Goal: Task Accomplishment & Management: Complete application form

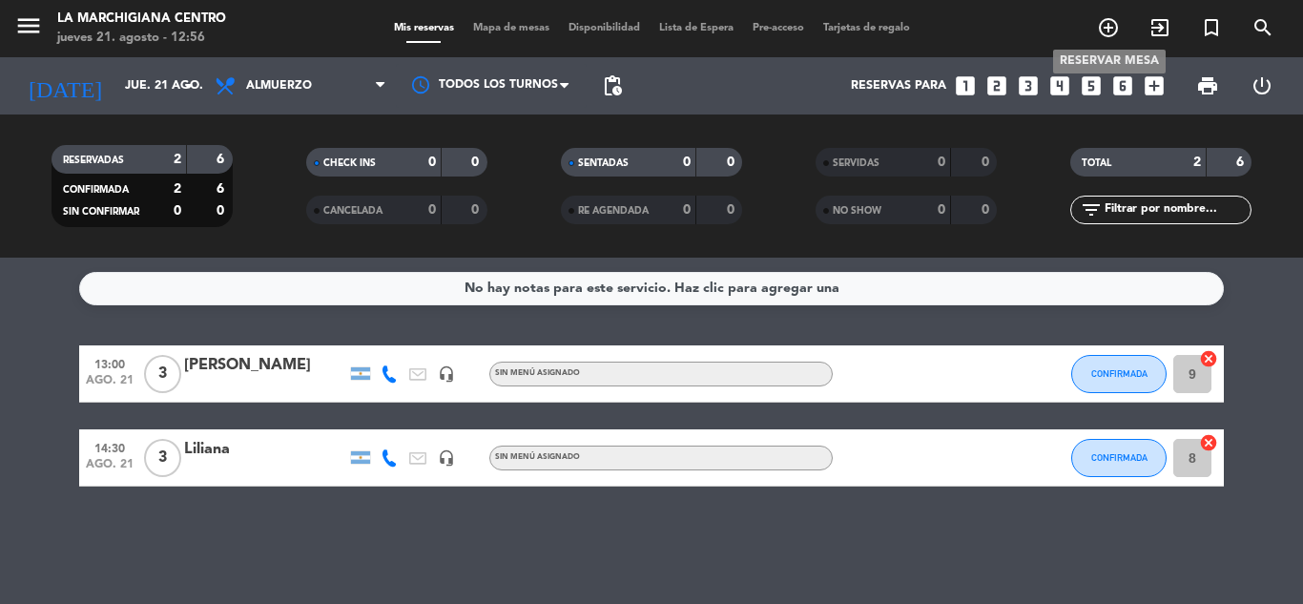
click at [1110, 34] on icon "add_circle_outline" at bounding box center [1108, 27] width 23 height 23
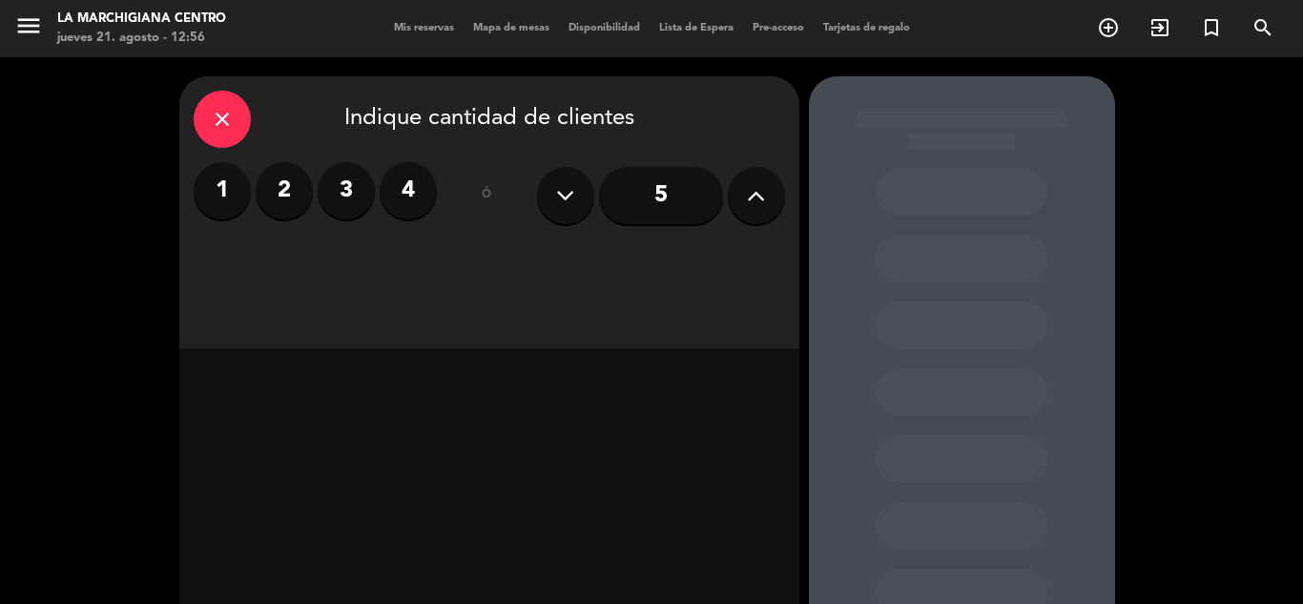
click at [328, 189] on label "3" at bounding box center [346, 190] width 57 height 57
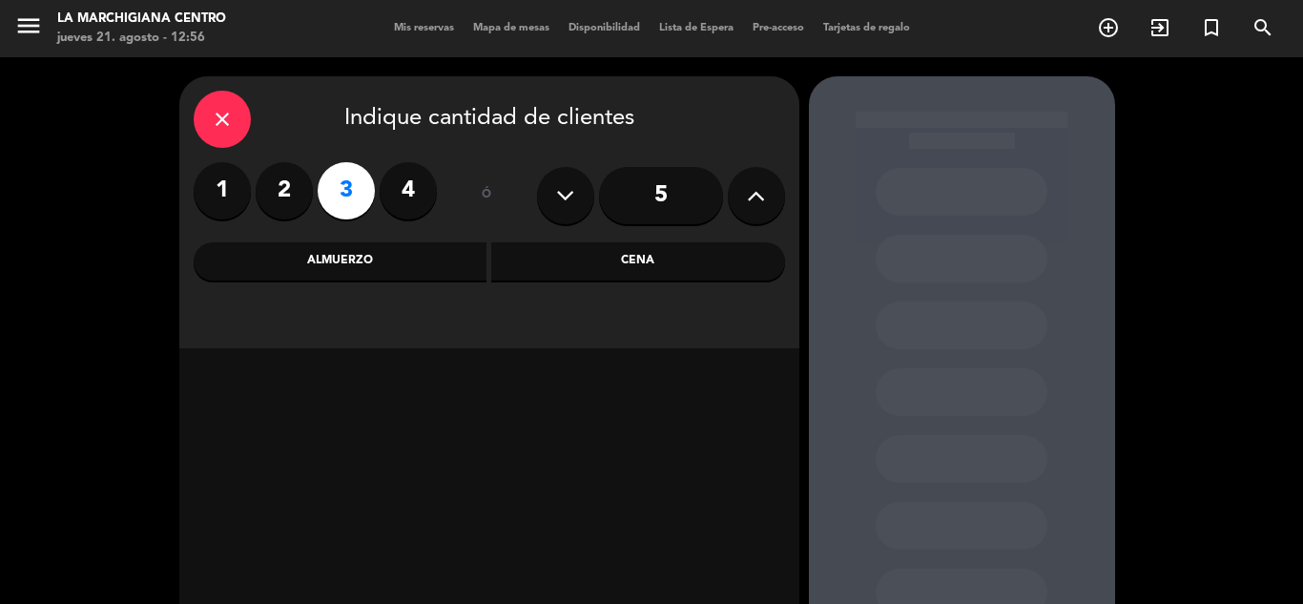
click at [366, 262] on div "Almuerzo" at bounding box center [341, 261] width 294 height 38
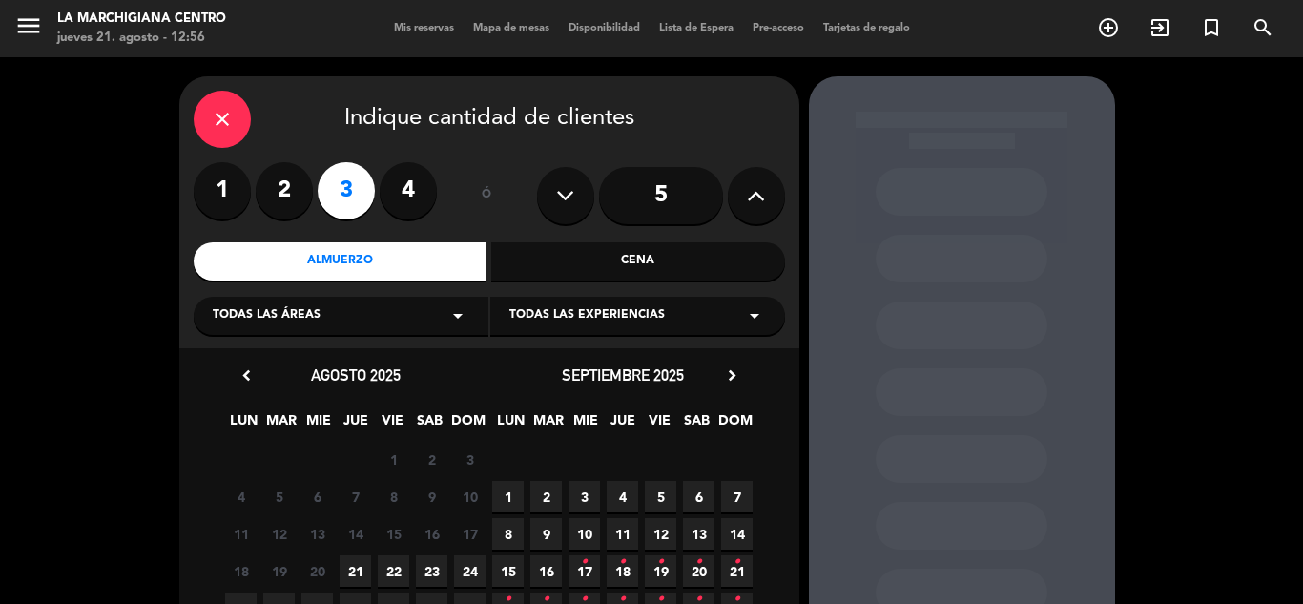
click at [361, 570] on span "21" at bounding box center [355, 570] width 31 height 31
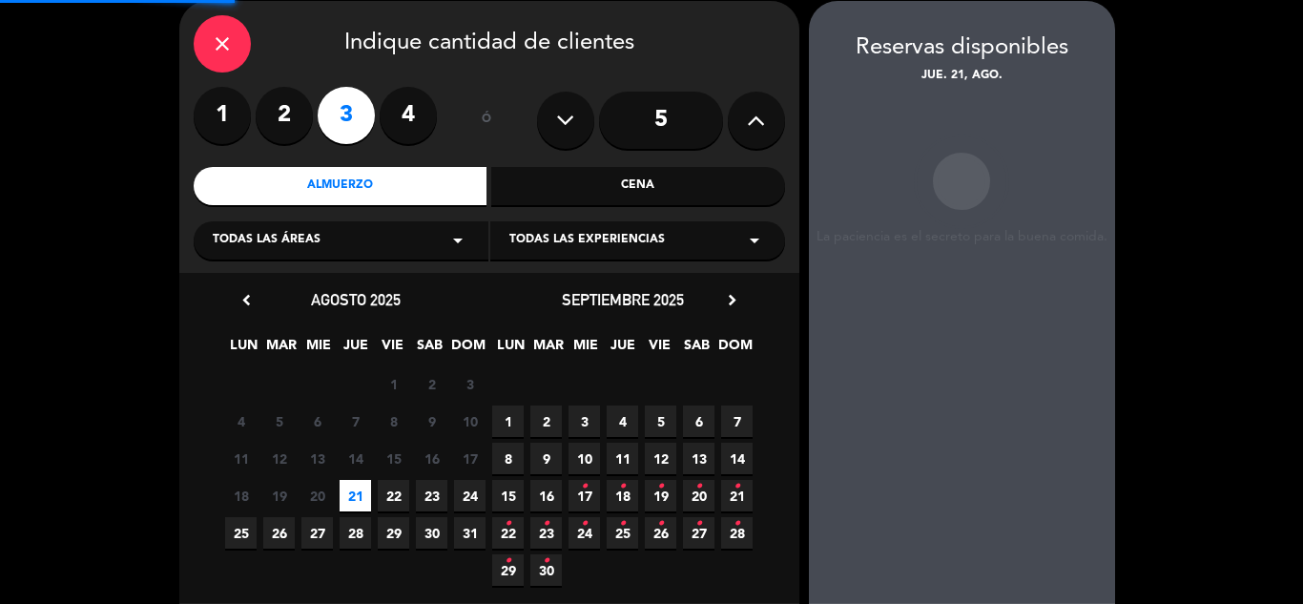
scroll to position [76, 0]
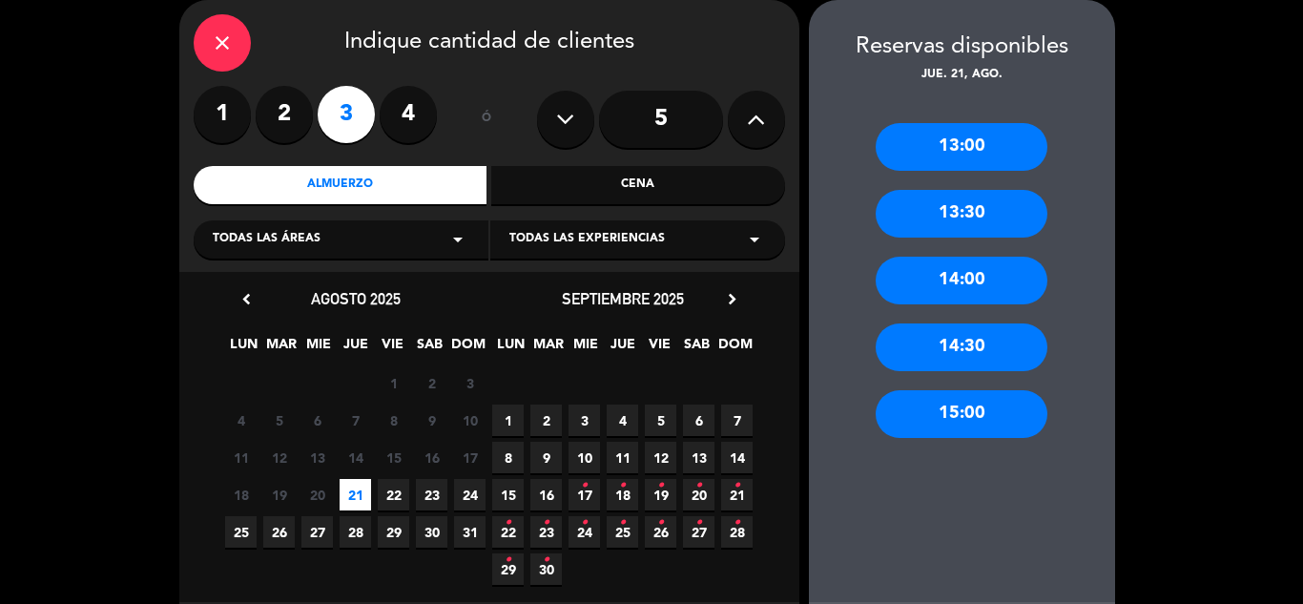
click at [993, 201] on div "13:30" at bounding box center [962, 214] width 172 height 48
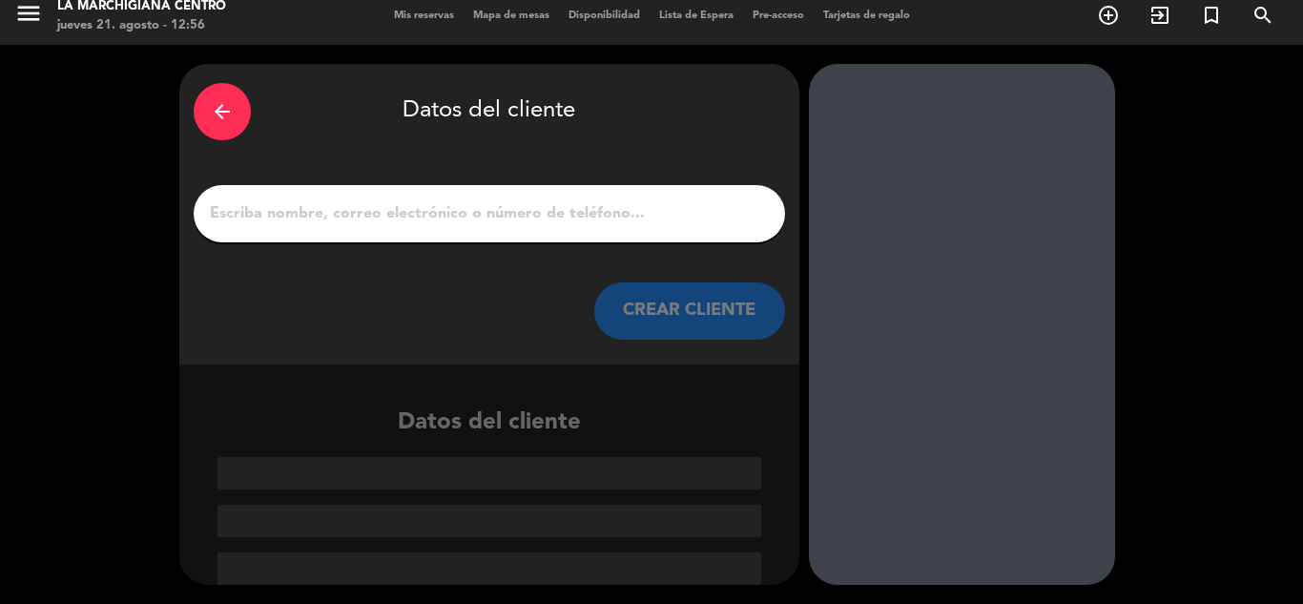
scroll to position [12, 0]
click at [669, 229] on div at bounding box center [489, 213] width 591 height 57
click at [668, 212] on input "1" at bounding box center [489, 213] width 563 height 27
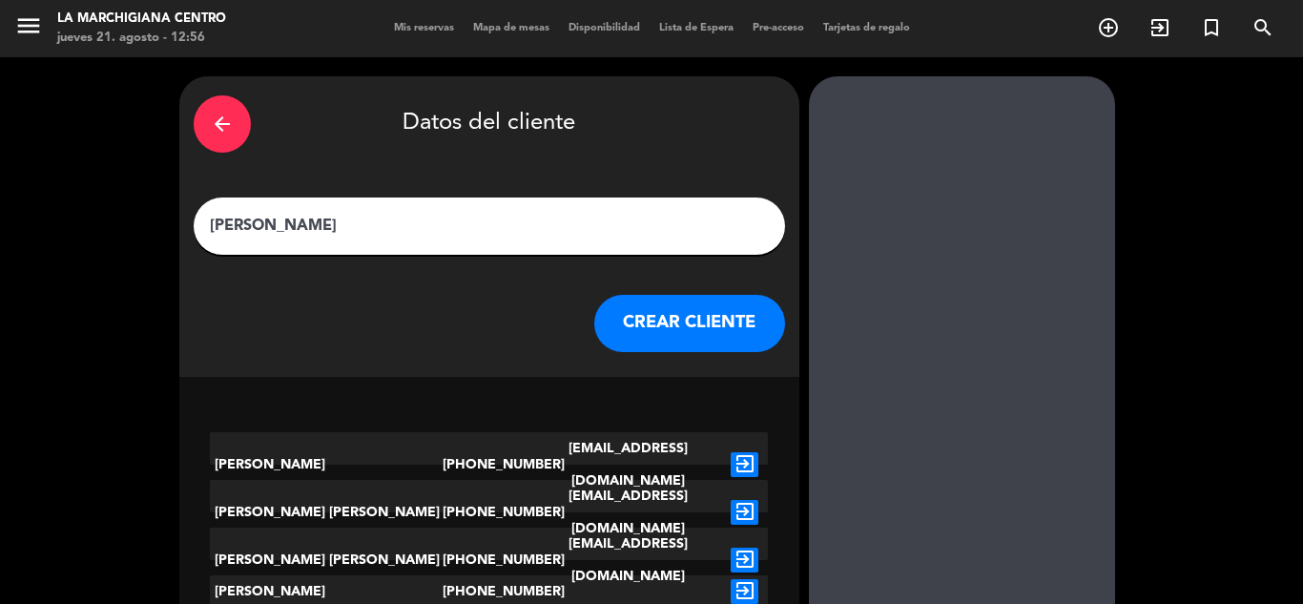
type input "[PERSON_NAME]"
click at [659, 322] on button "CREAR CLIENTE" at bounding box center [689, 323] width 191 height 57
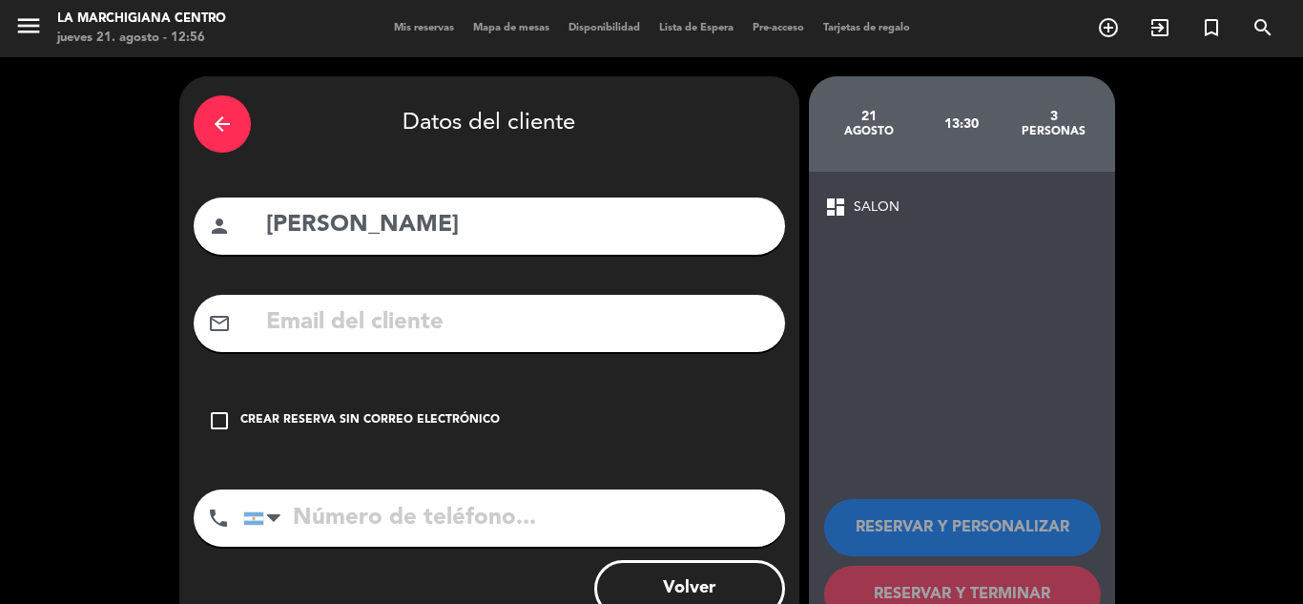
click at [216, 420] on icon "check_box_outline_blank" at bounding box center [219, 420] width 23 height 23
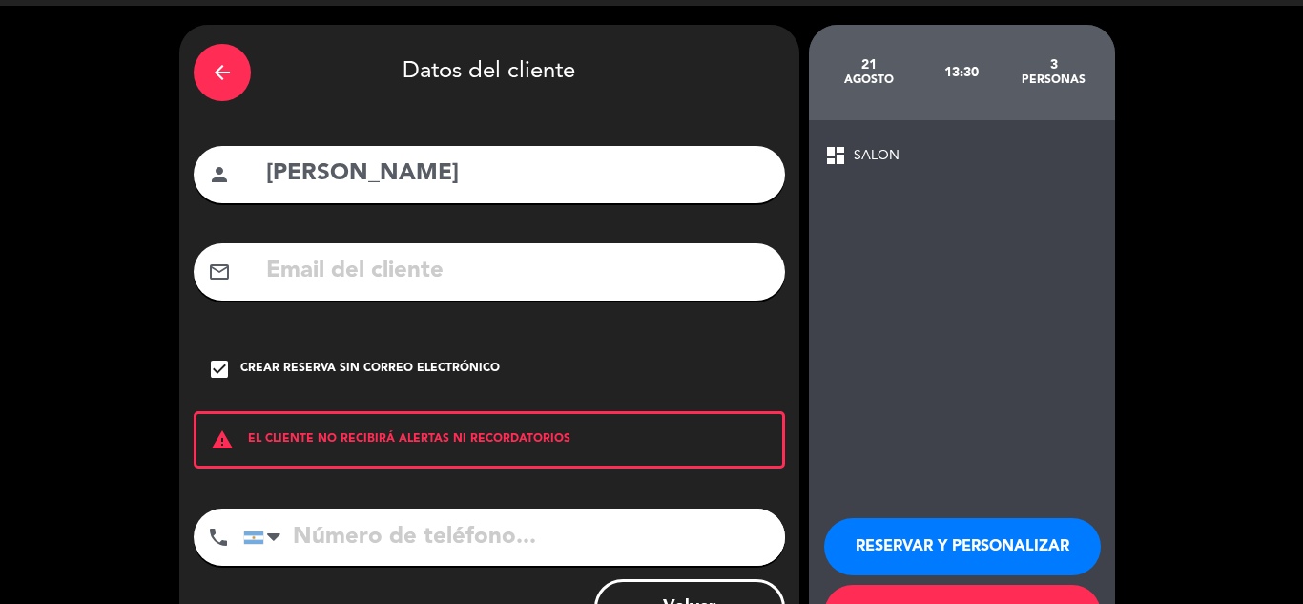
scroll to position [95, 0]
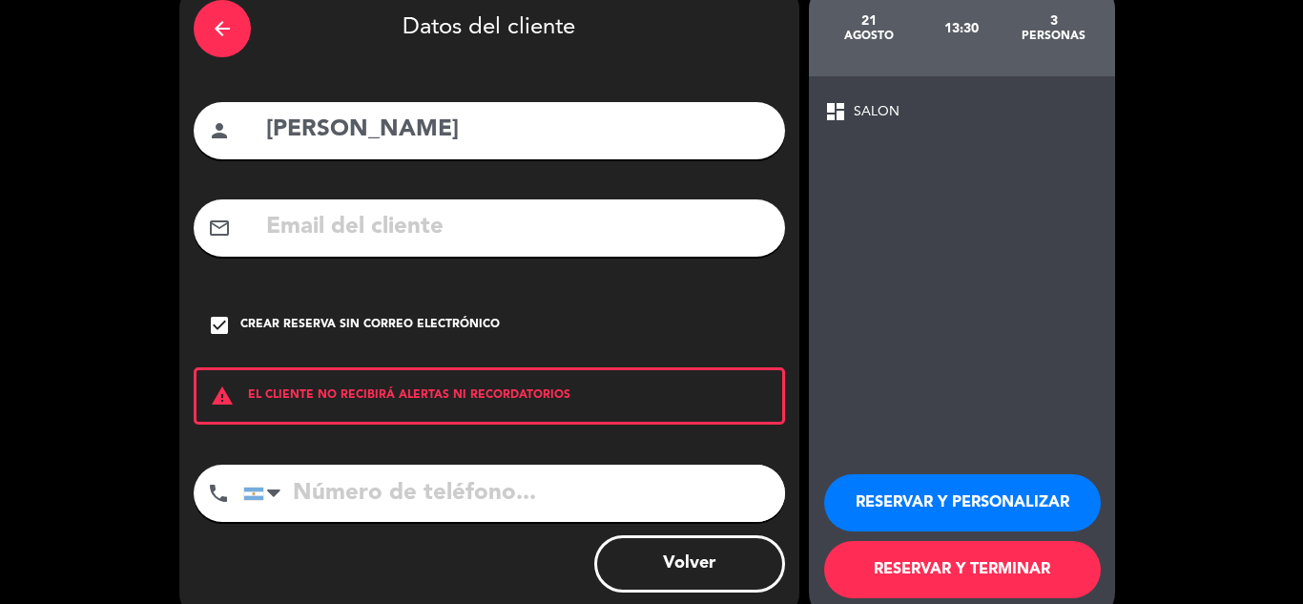
click at [395, 494] on input "tel" at bounding box center [514, 492] width 542 height 57
type input "2615632109"
click at [913, 580] on button "RESERVAR Y TERMINAR" at bounding box center [962, 569] width 277 height 57
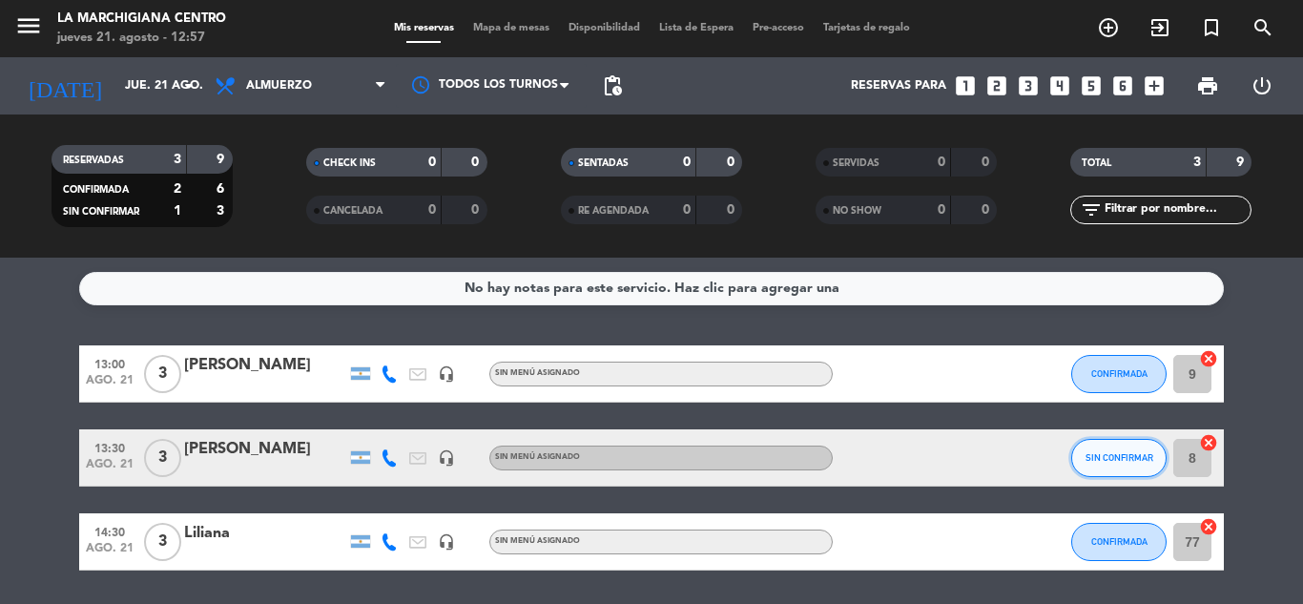
click at [1119, 464] on button "SIN CONFIRMAR" at bounding box center [1118, 458] width 95 height 38
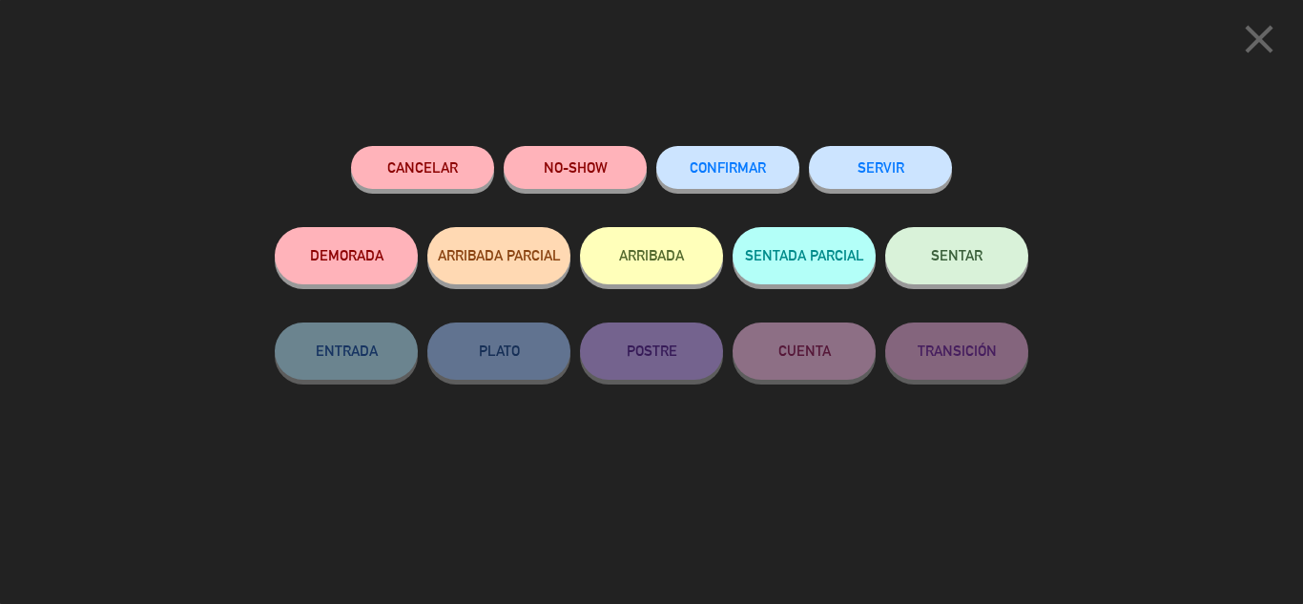
click at [745, 165] on span "CONFIRMAR" at bounding box center [728, 167] width 76 height 16
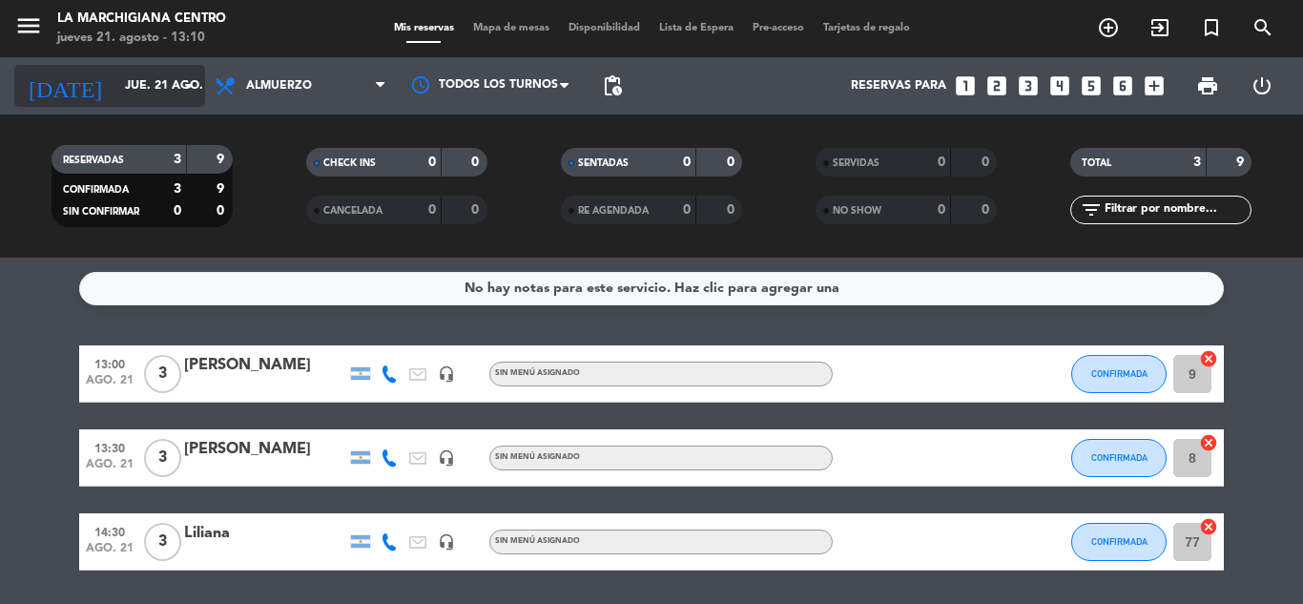
click at [175, 92] on input "jue. 21 ago." at bounding box center [195, 86] width 161 height 32
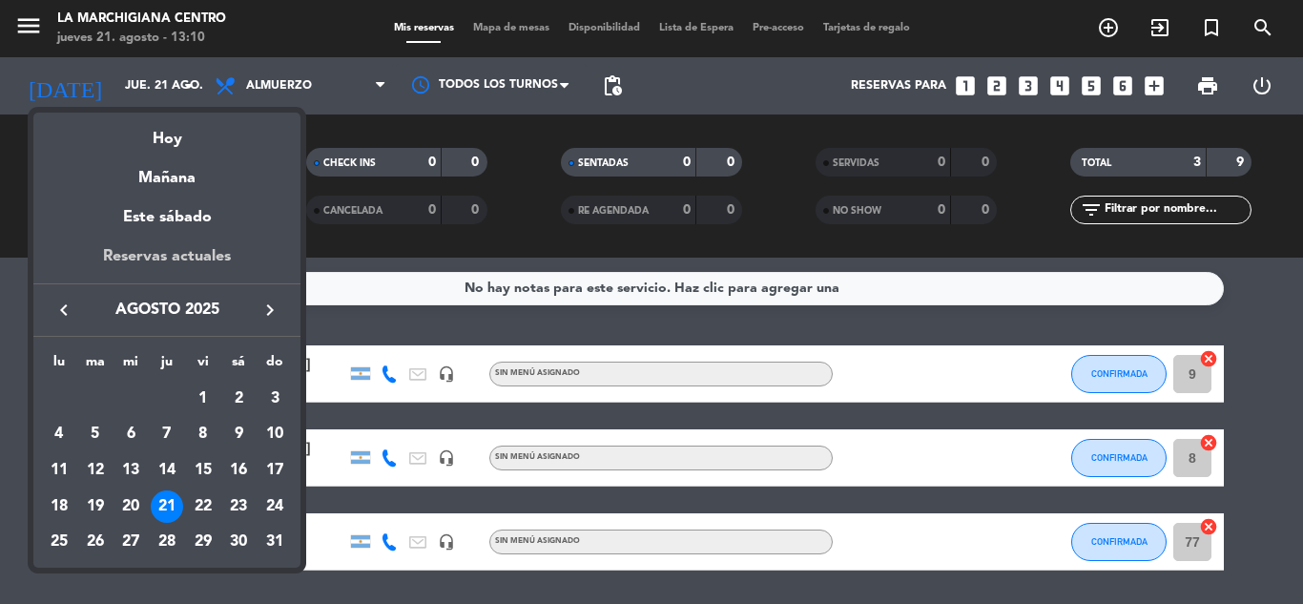
click at [155, 250] on div "Reservas actuales" at bounding box center [166, 263] width 267 height 39
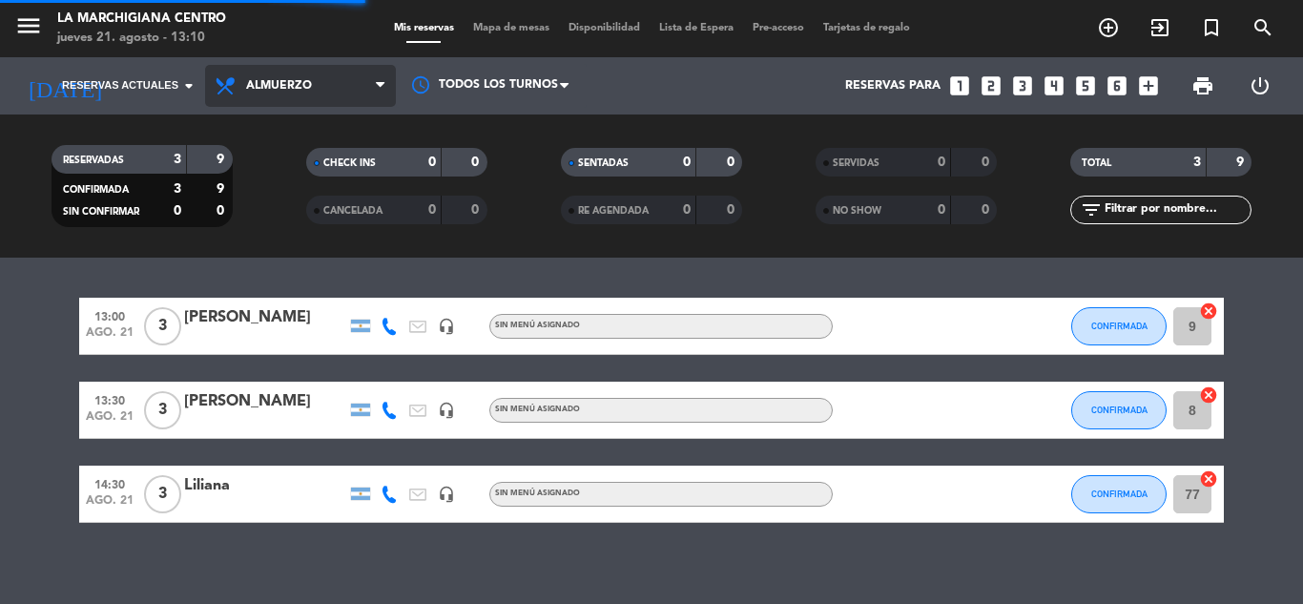
click at [278, 100] on span "Almuerzo" at bounding box center [300, 86] width 191 height 42
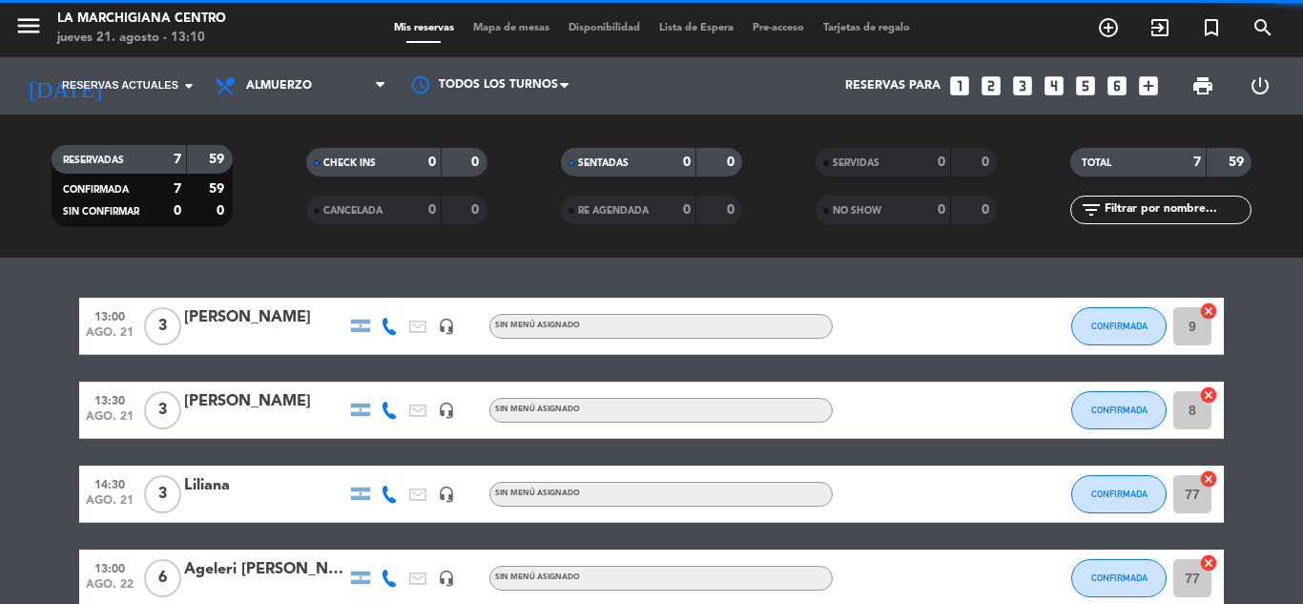
click at [282, 130] on div "RESERVADAS 7 59 CONFIRMADA 7 59 SIN CONFIRMAR 0 0 CHECK INS 0 0 CANCELADA 0 0 S…" at bounding box center [651, 185] width 1303 height 143
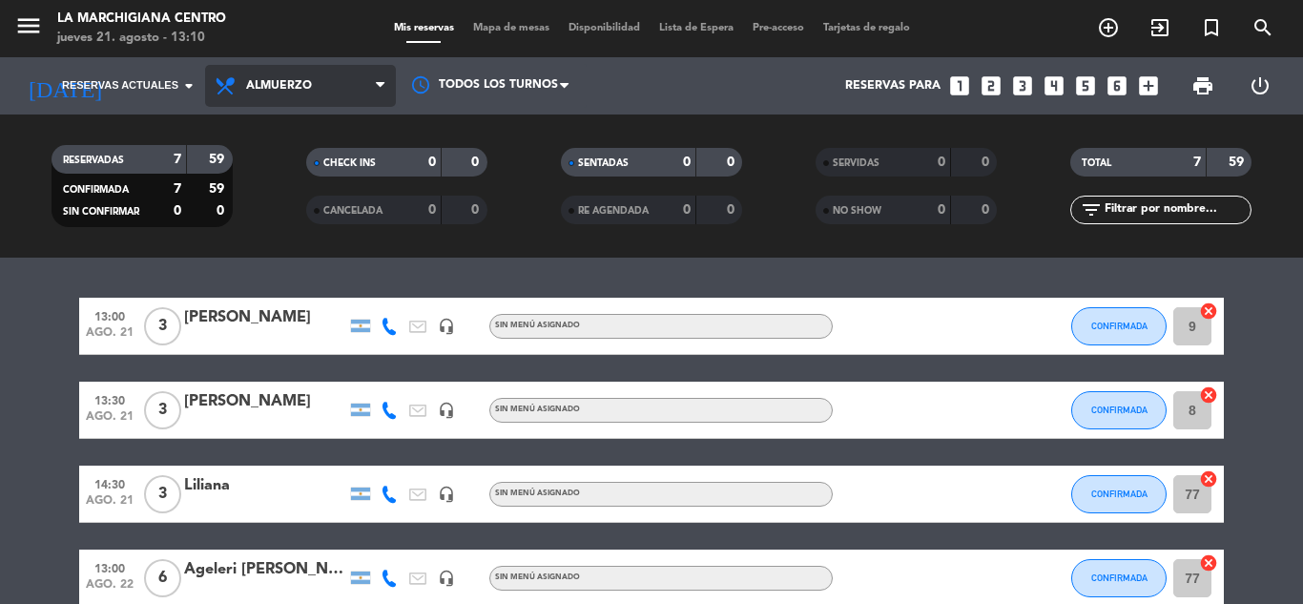
click at [299, 79] on span "Almuerzo" at bounding box center [279, 85] width 66 height 13
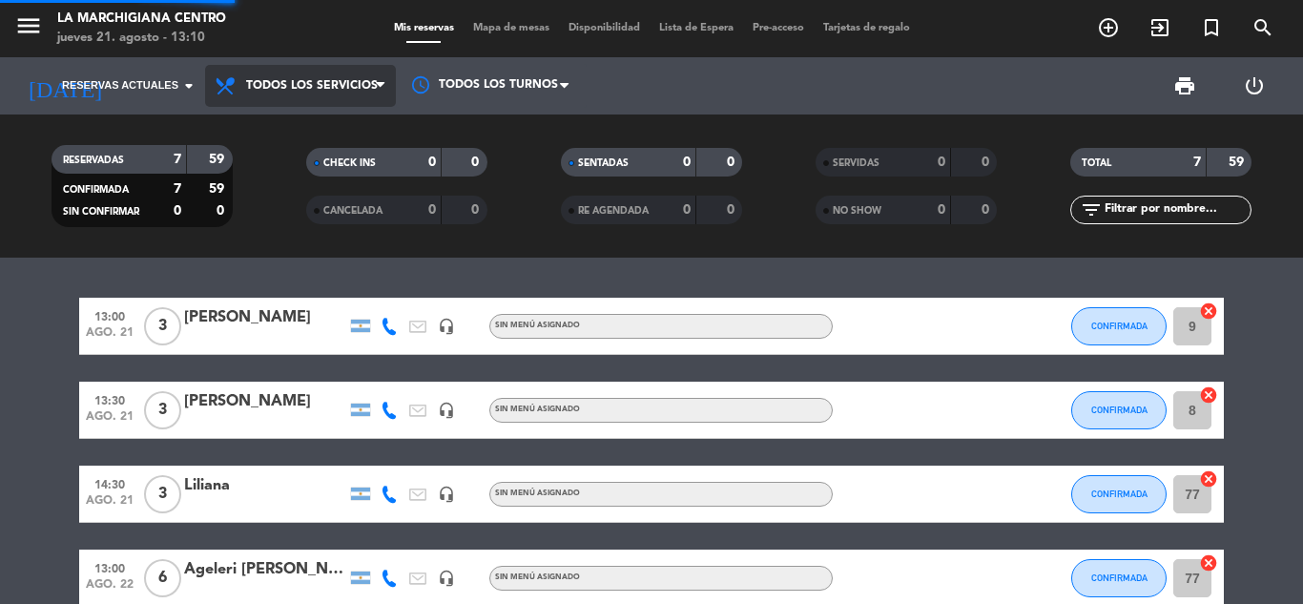
click at [284, 129] on div "menu La Marchigiana Centro jueves 21. agosto - 13:10 Mis reservas Mapa de mesas…" at bounding box center [651, 129] width 1303 height 258
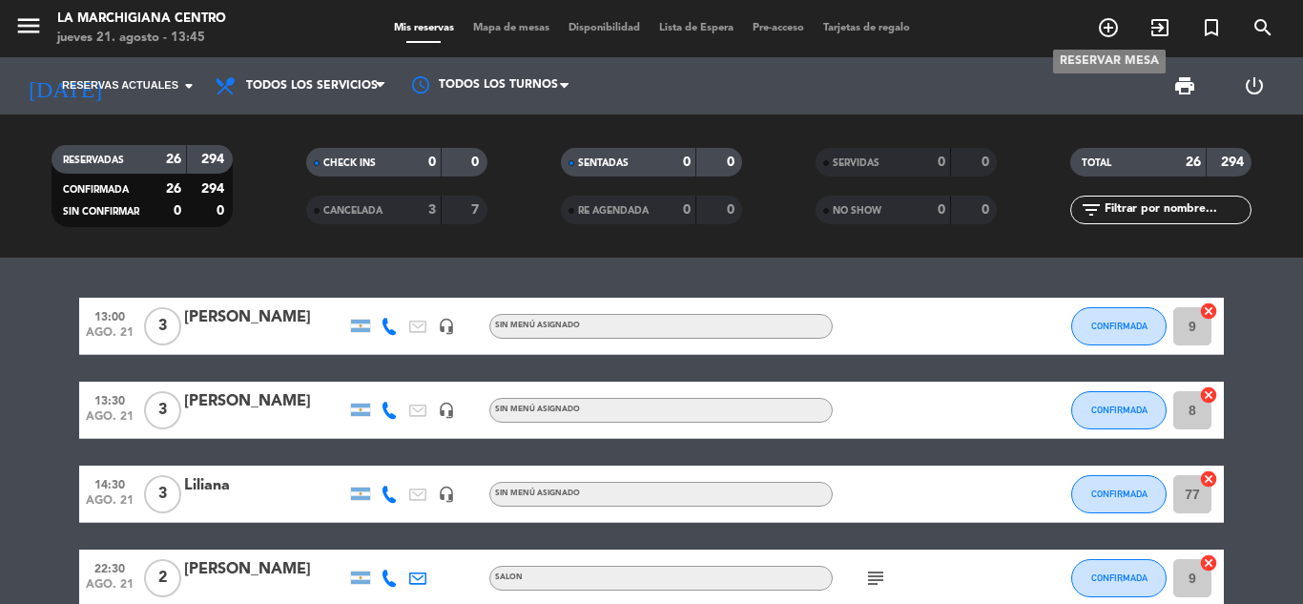
click at [1117, 21] on icon "add_circle_outline" at bounding box center [1108, 27] width 23 height 23
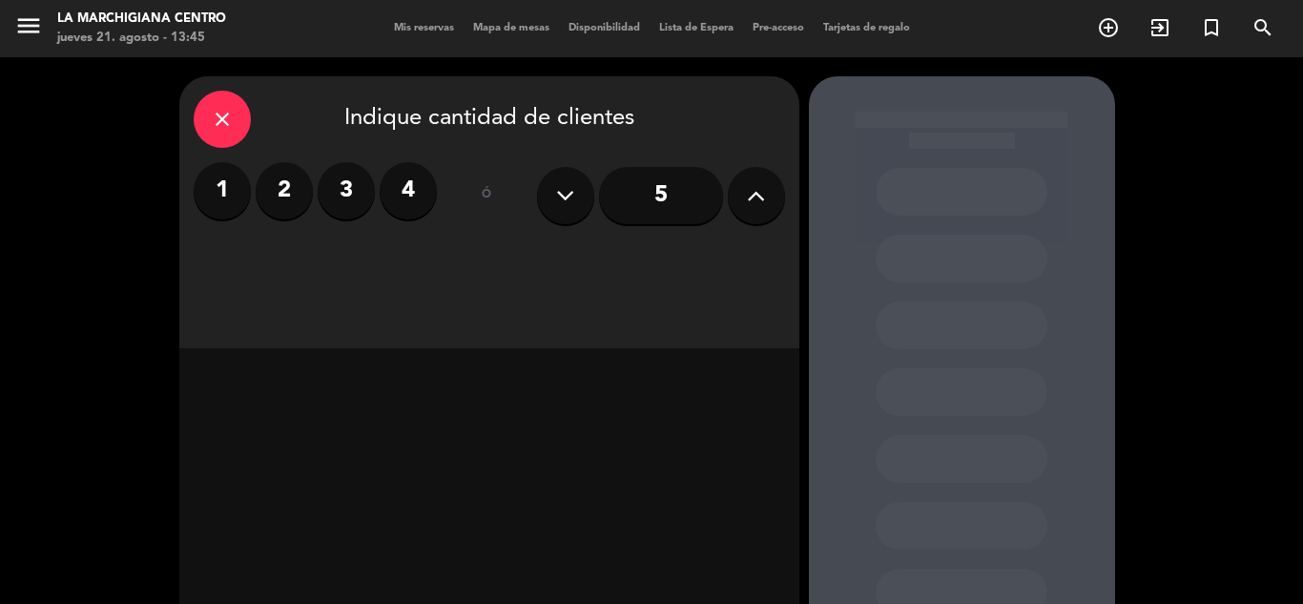
click at [541, 196] on button at bounding box center [565, 195] width 57 height 57
click at [320, 185] on label "3" at bounding box center [346, 190] width 57 height 57
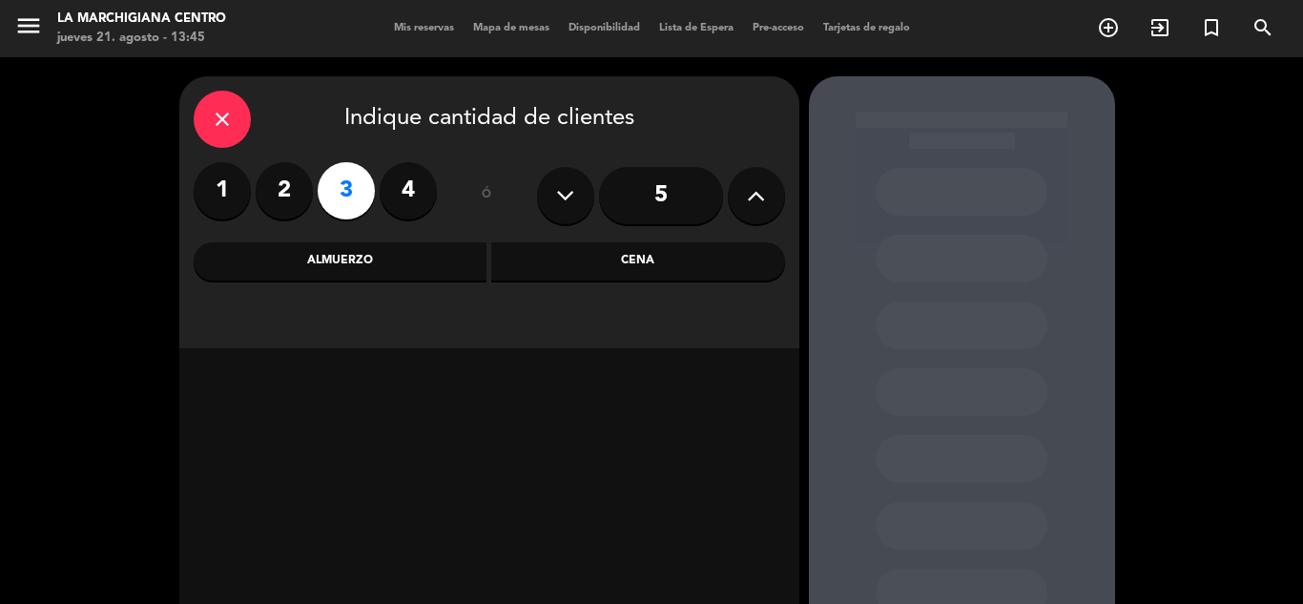
click at [596, 258] on div "Cena" at bounding box center [638, 261] width 294 height 38
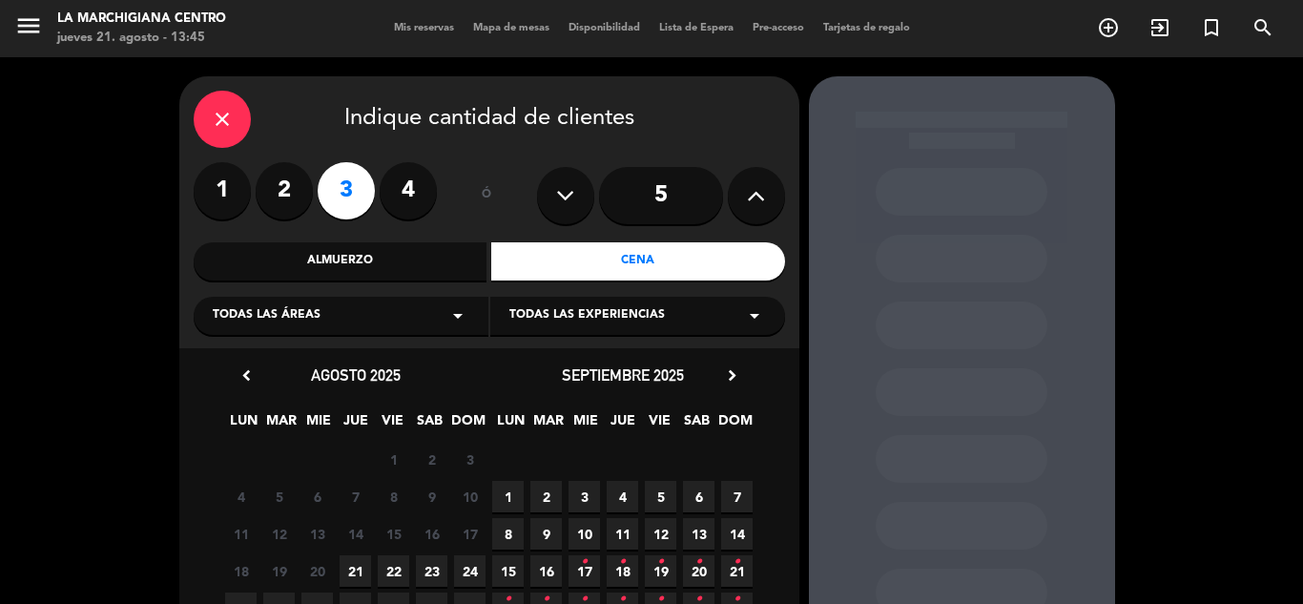
click at [387, 560] on span "22" at bounding box center [393, 570] width 31 height 31
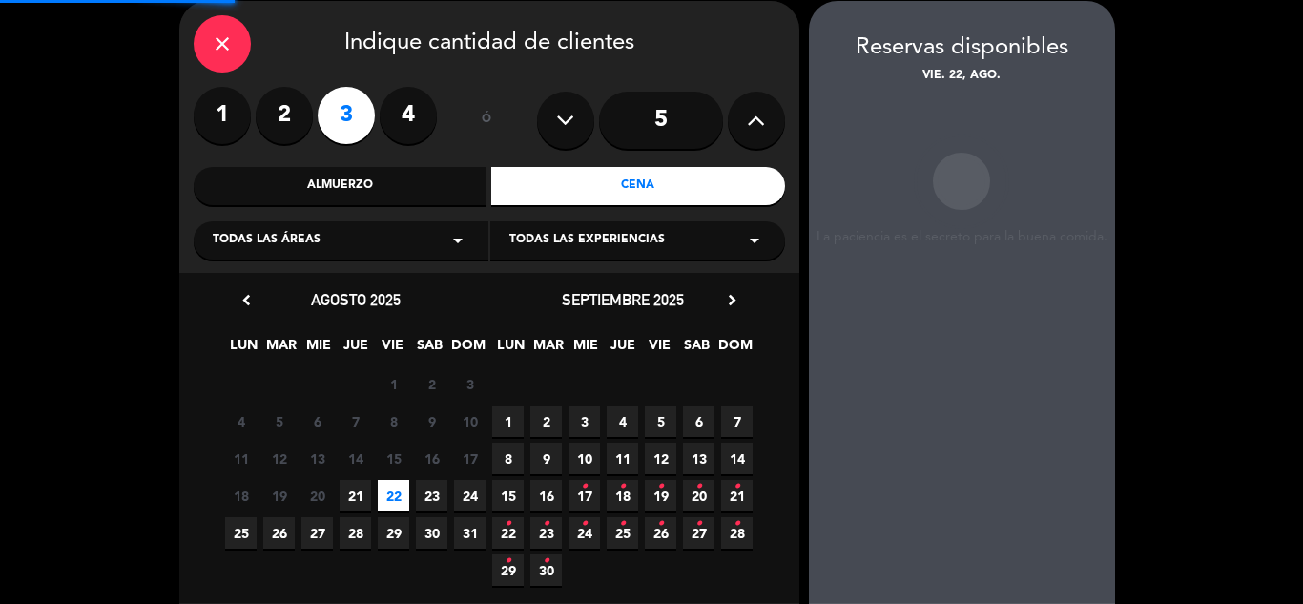
scroll to position [76, 0]
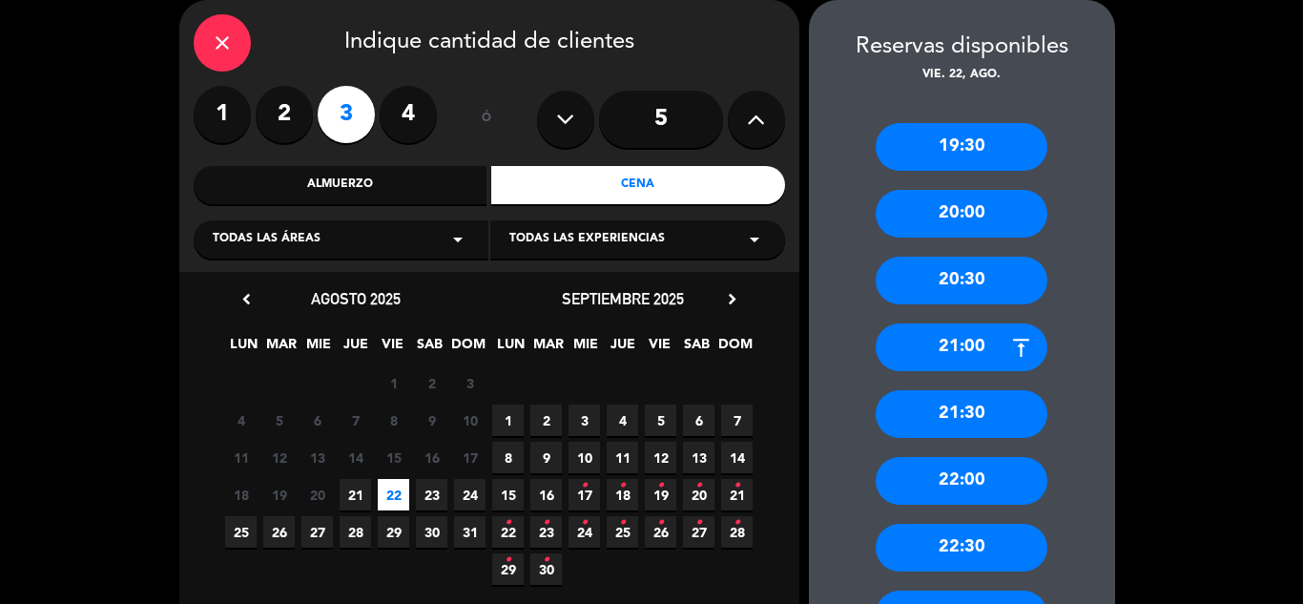
click at [958, 405] on div "21:30" at bounding box center [962, 414] width 172 height 48
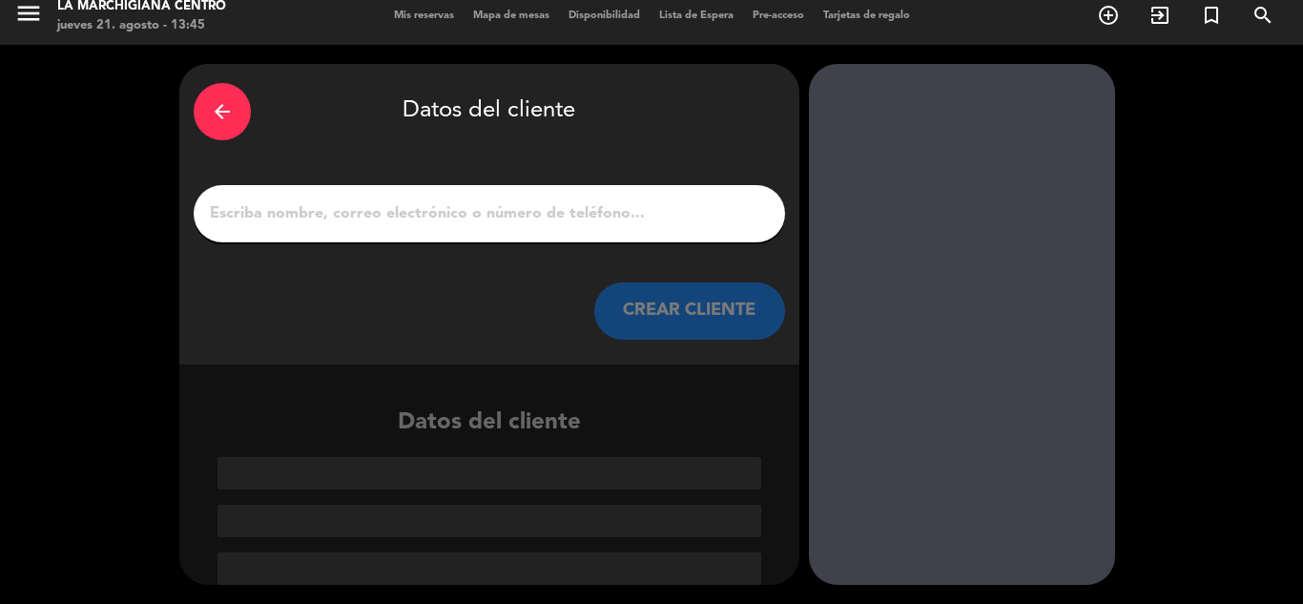
click at [549, 230] on div at bounding box center [489, 213] width 591 height 57
click at [533, 214] on input "1" at bounding box center [489, 213] width 563 height 27
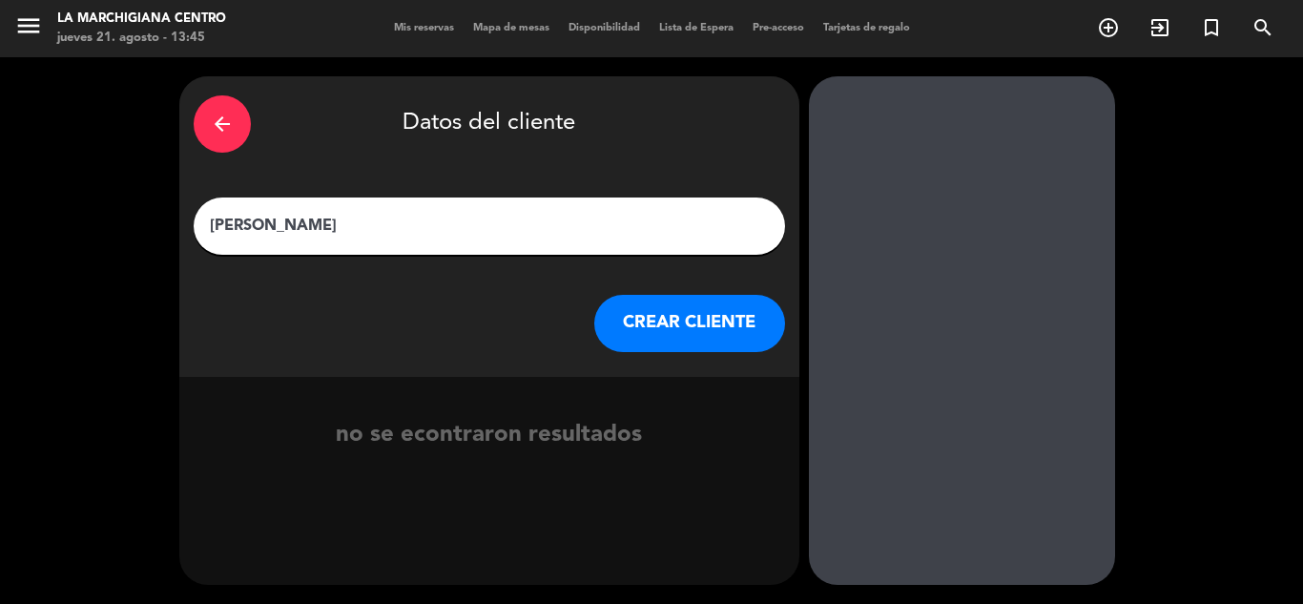
type input "[PERSON_NAME]"
click at [679, 318] on button "CREAR CLIENTE" at bounding box center [689, 323] width 191 height 57
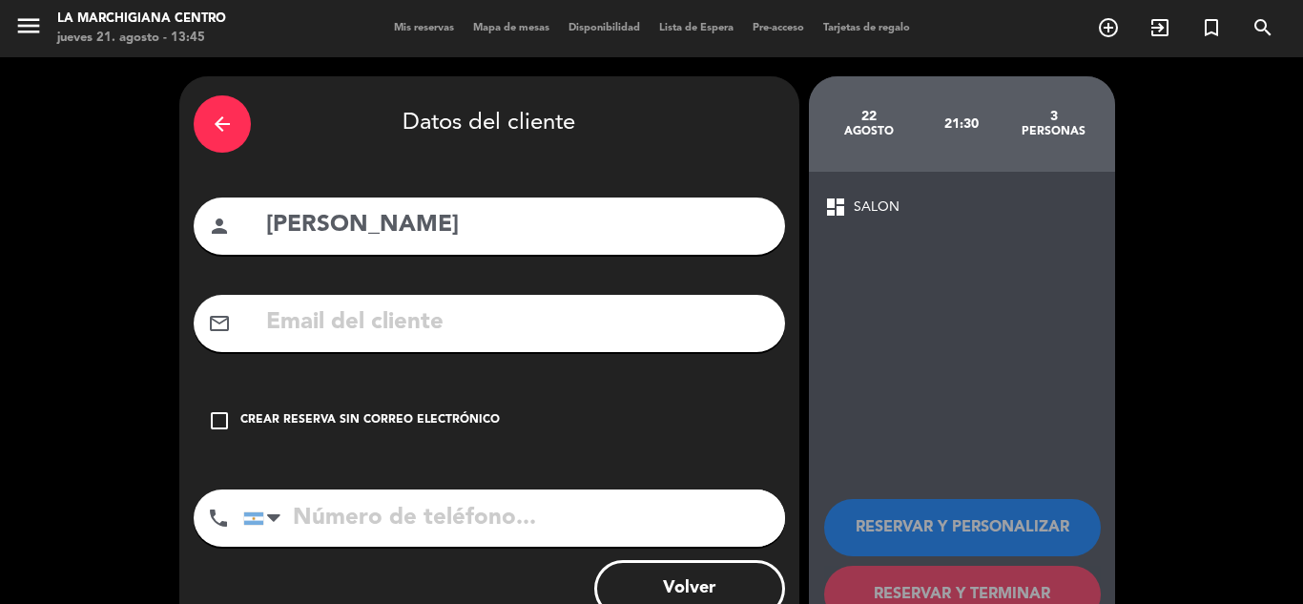
click at [287, 406] on div "check_box_outline_blank Crear reserva sin correo electrónico" at bounding box center [489, 420] width 591 height 57
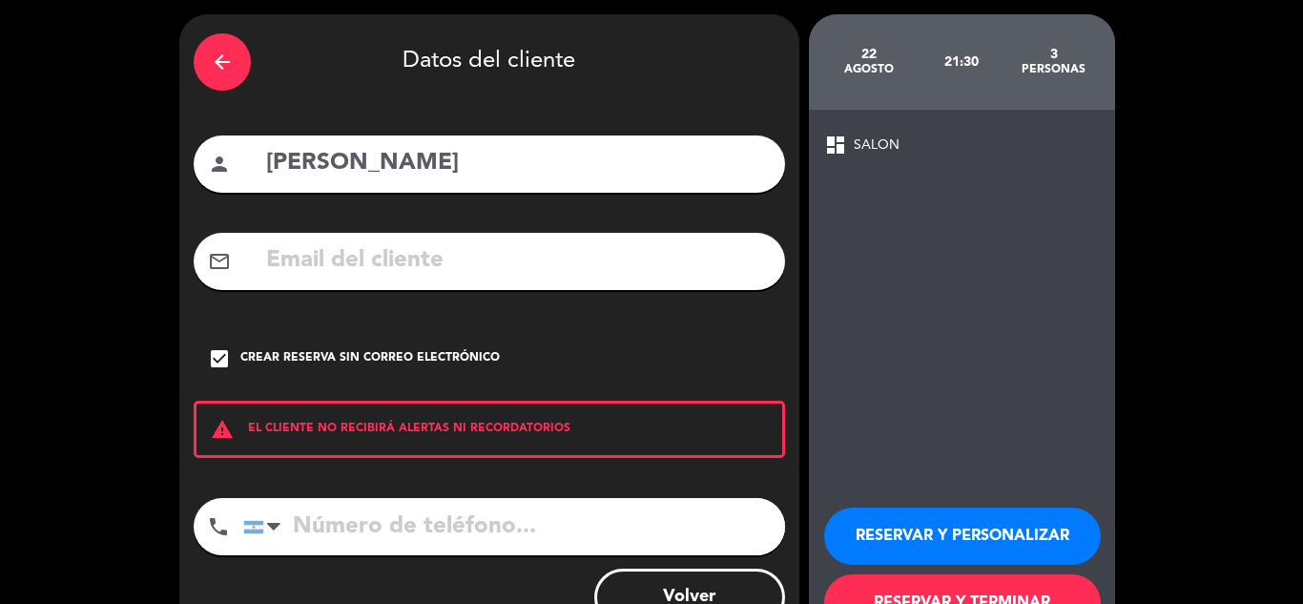
scroll to position [132, 0]
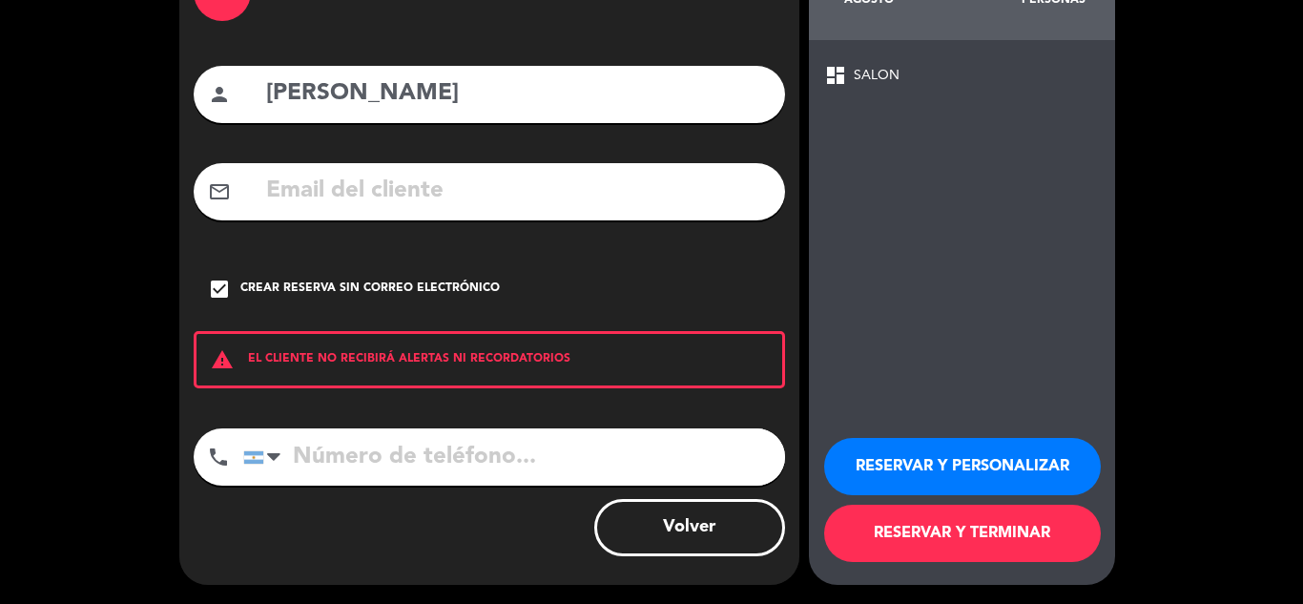
click at [446, 430] on input "tel" at bounding box center [514, 456] width 542 height 57
drag, startPoint x: 962, startPoint y: 529, endPoint x: 957, endPoint y: 506, distance: 23.6
click at [963, 529] on button "RESERVAR Y TERMINAR" at bounding box center [962, 533] width 277 height 57
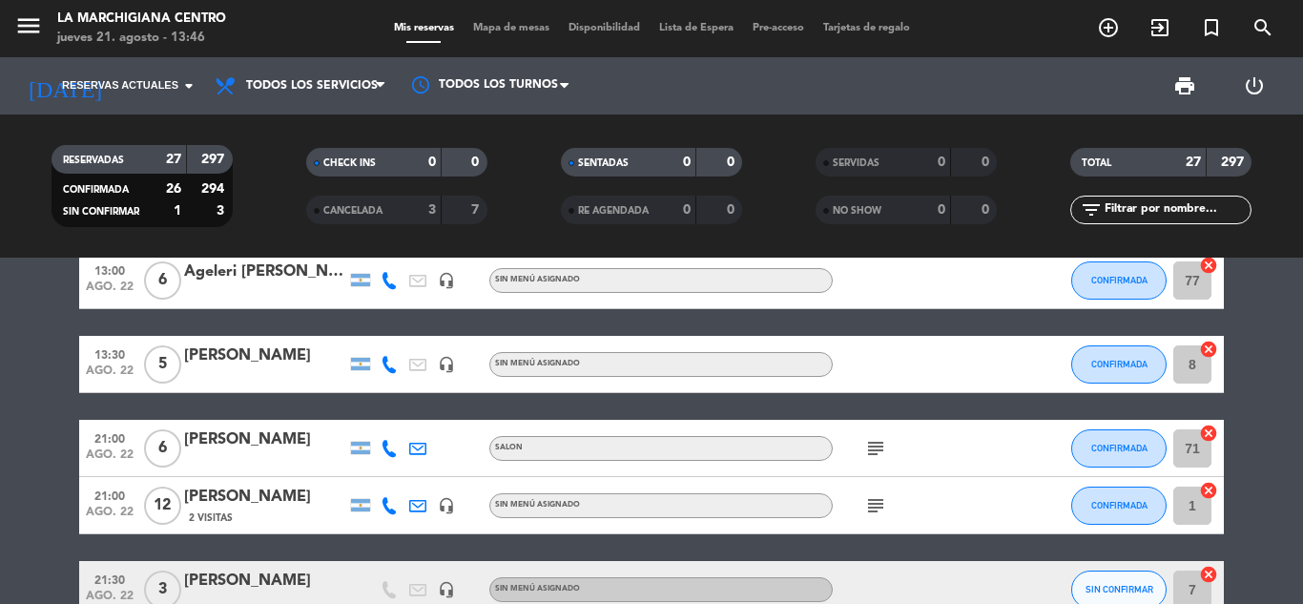
scroll to position [572, 0]
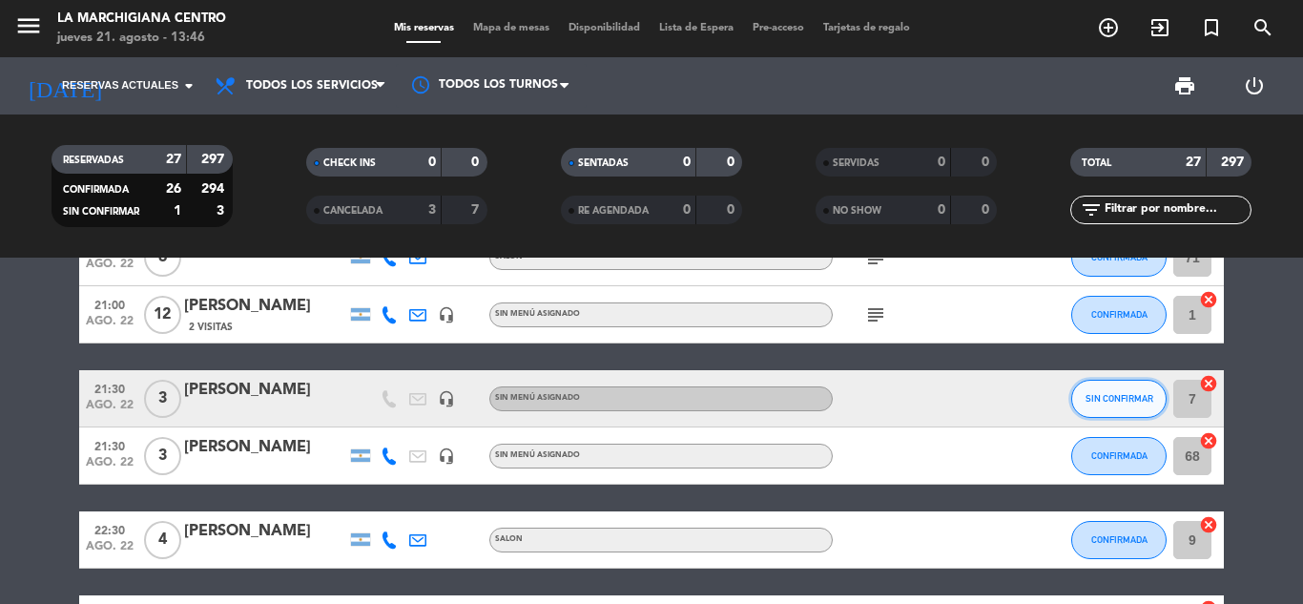
click at [1110, 398] on span "SIN CONFIRMAR" at bounding box center [1119, 398] width 68 height 10
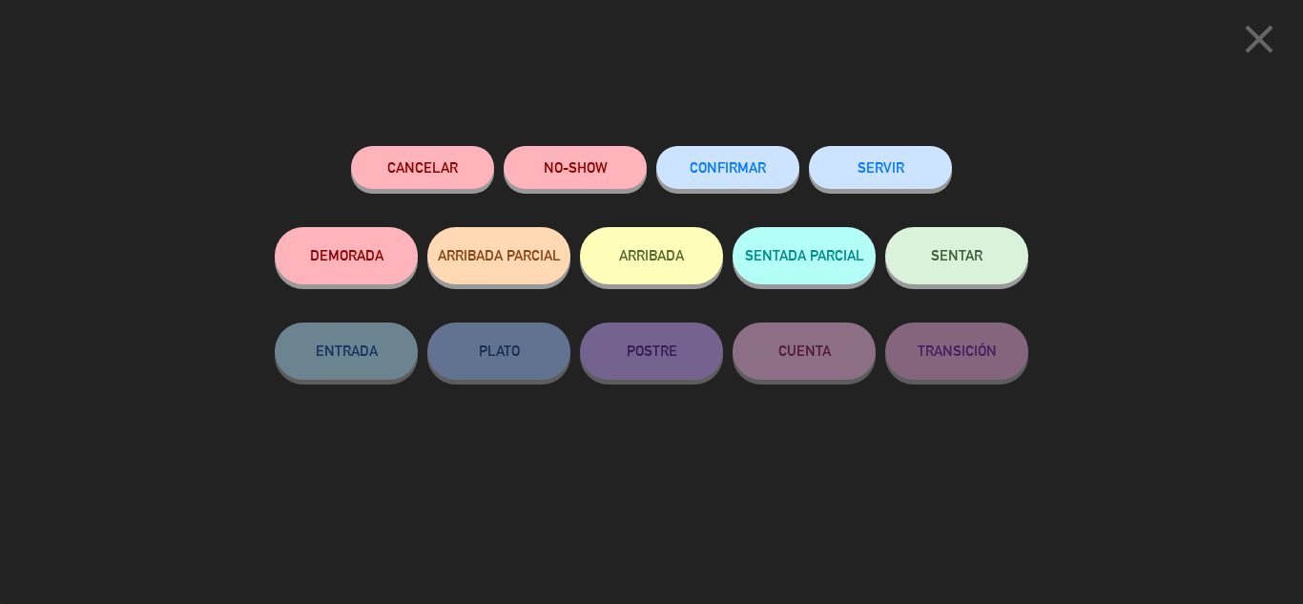
click at [726, 180] on button "CONFIRMAR" at bounding box center [727, 167] width 143 height 43
